Goal: Information Seeking & Learning: Learn about a topic

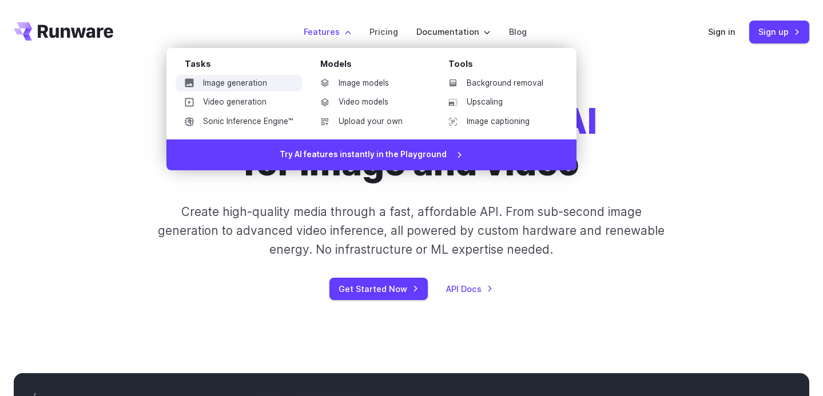
click at [256, 84] on link "Image generation" at bounding box center [239, 83] width 126 height 17
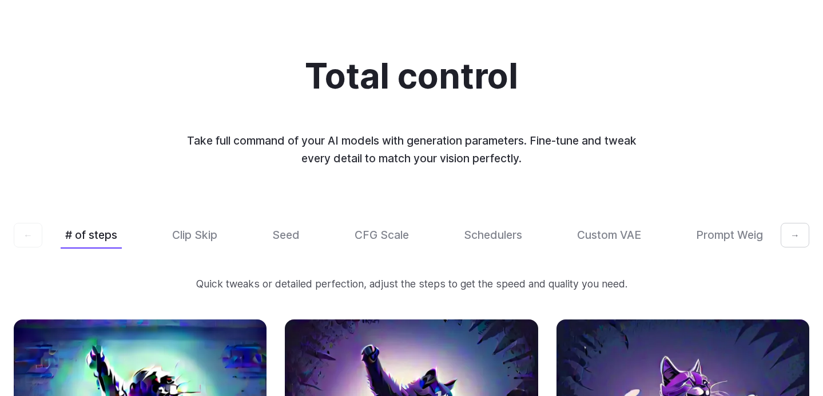
scroll to position [3331, 0]
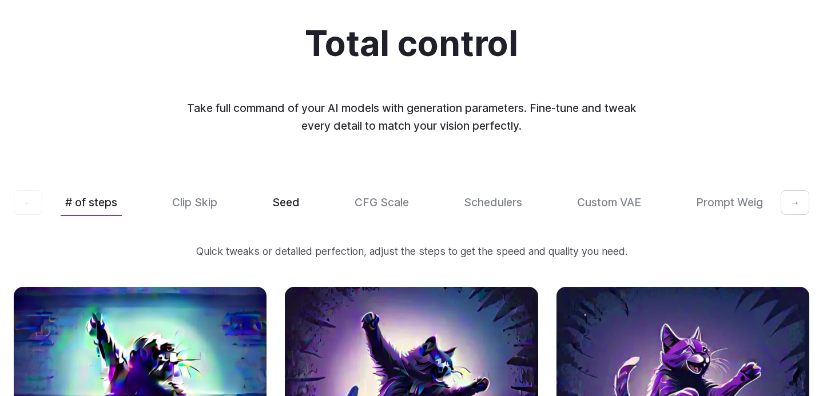
click at [287, 189] on button "Seed" at bounding box center [286, 202] width 37 height 27
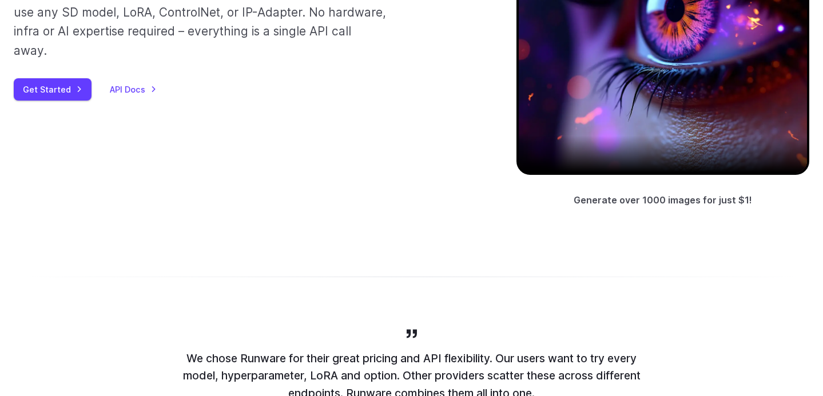
scroll to position [0, 0]
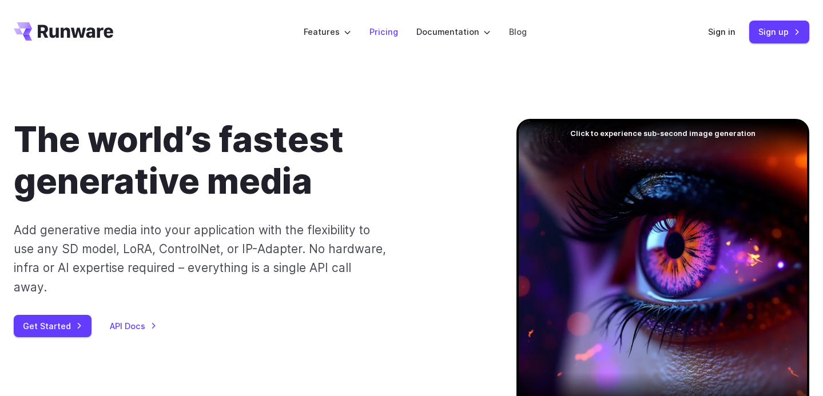
click at [383, 30] on link "Pricing" at bounding box center [383, 31] width 29 height 13
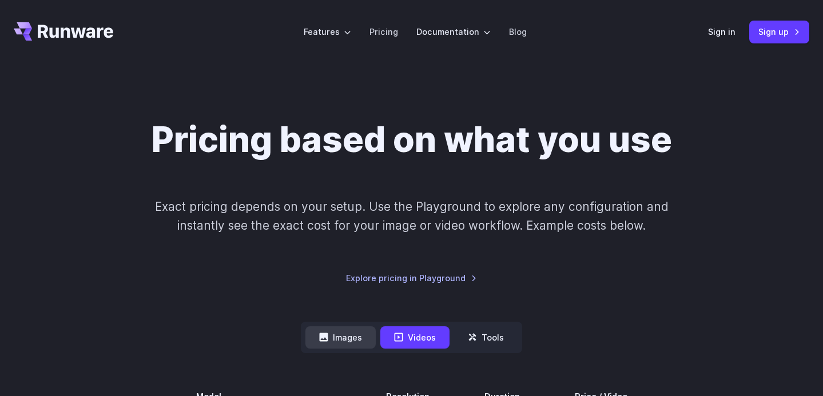
click at [331, 339] on button "Images" at bounding box center [340, 338] width 70 height 22
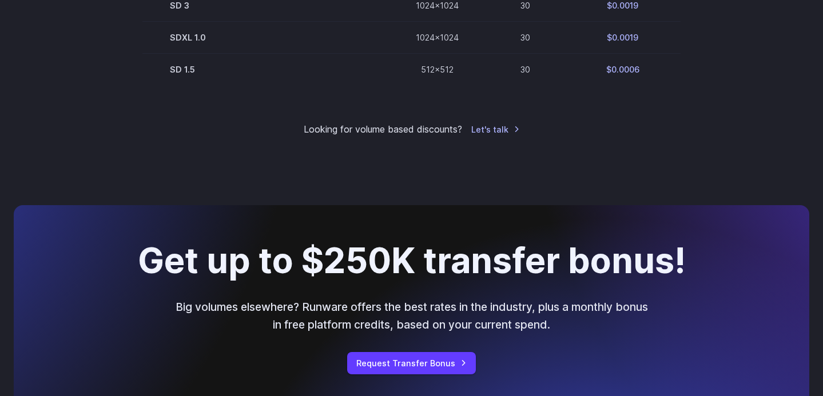
scroll to position [939, 0]
